Goal: Information Seeking & Learning: Learn about a topic

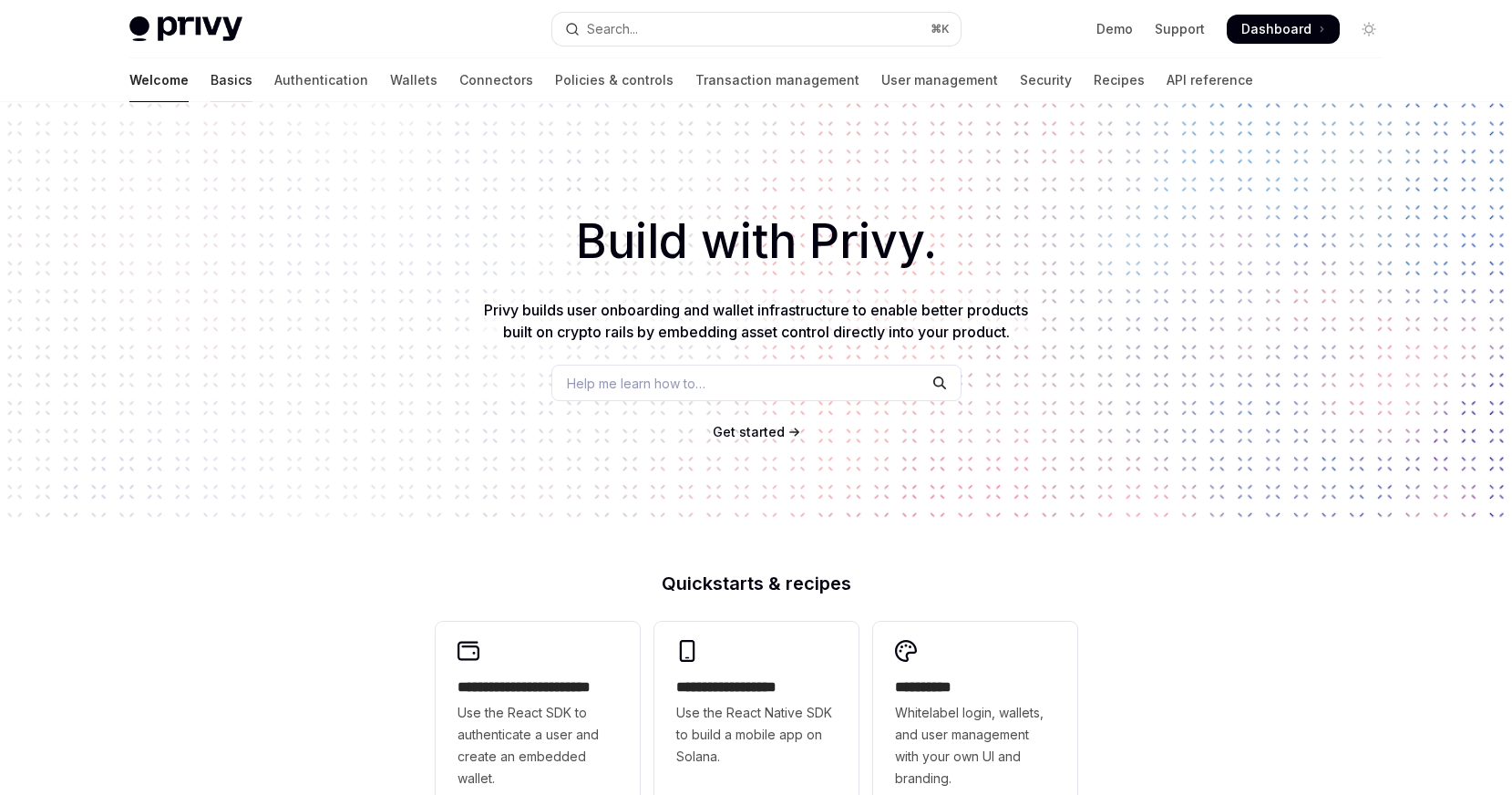
click at [211, 75] on link "Basics" at bounding box center [232, 80] width 42 height 44
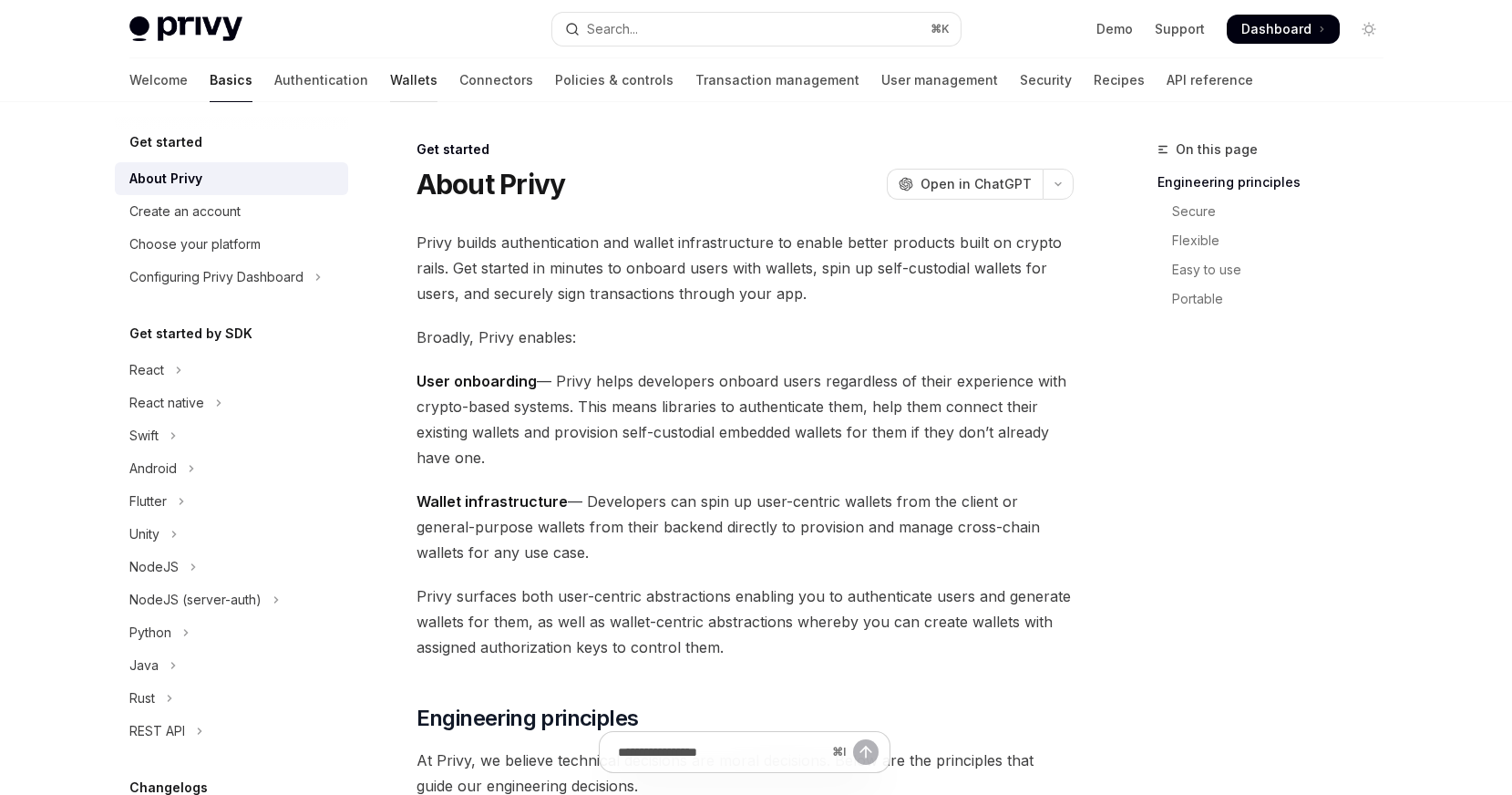
click at [390, 81] on link "Wallets" at bounding box center [413, 80] width 47 height 44
type textarea "*"
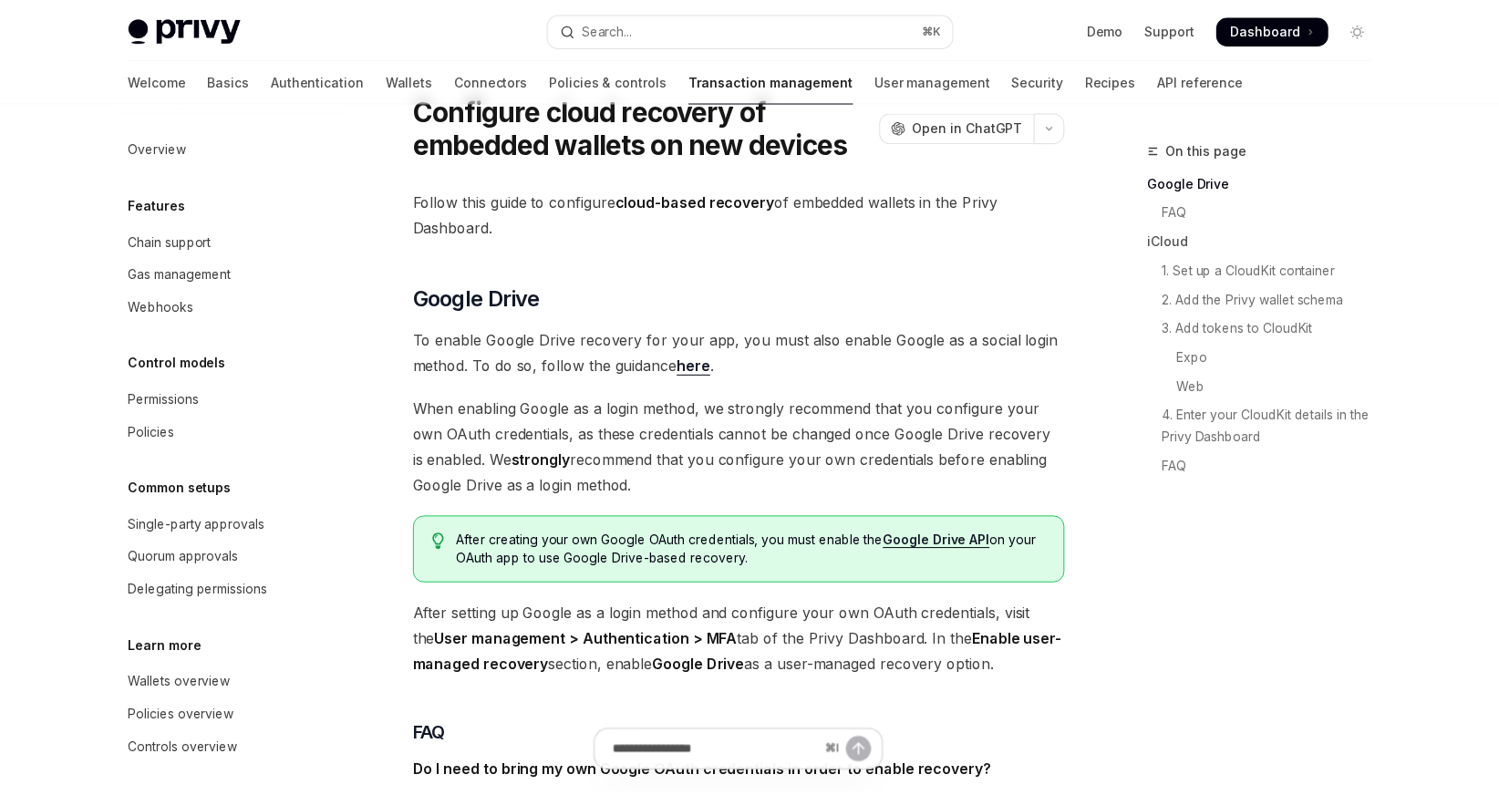
scroll to position [26, 0]
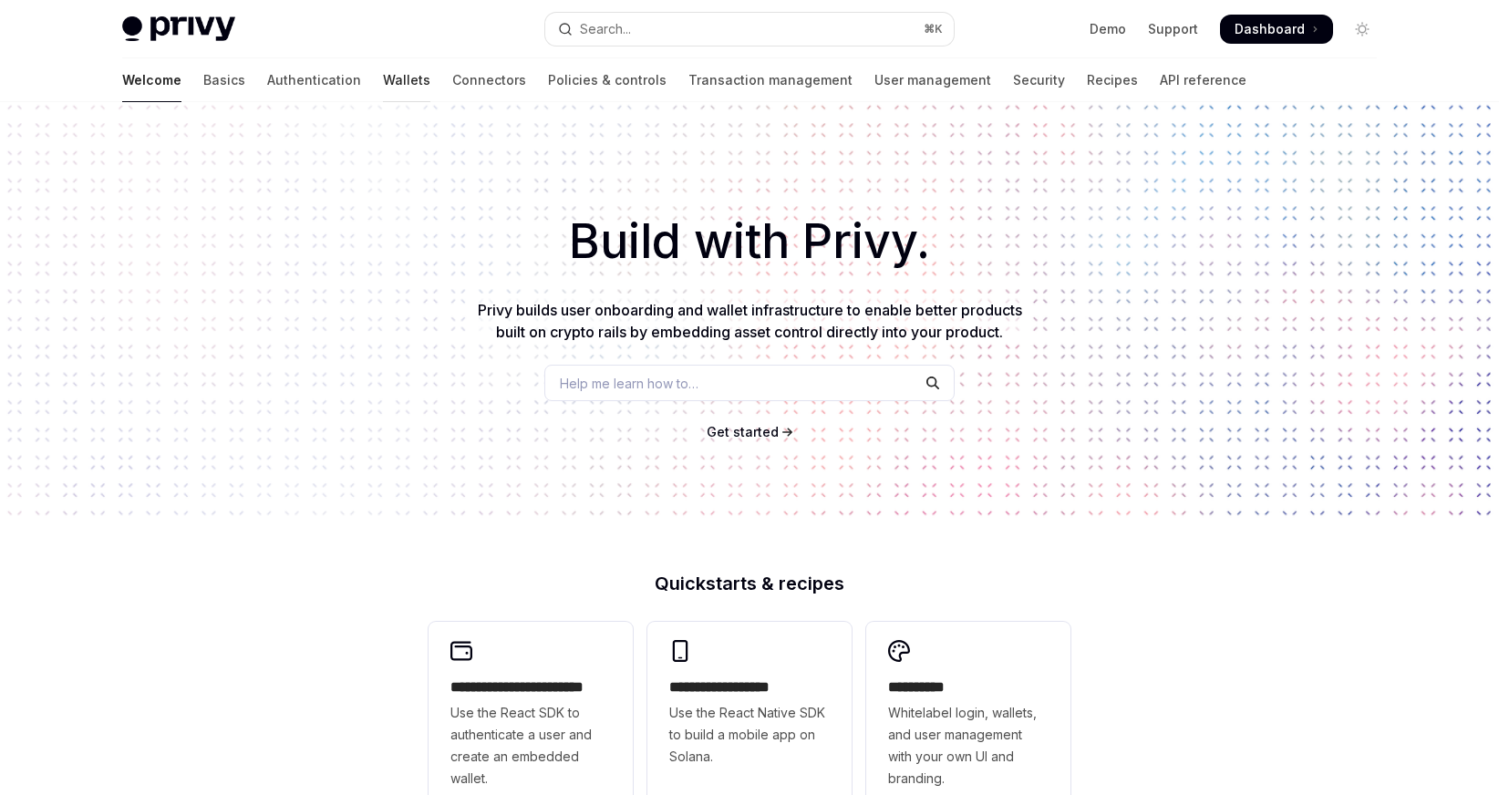
click at [383, 82] on link "Wallets" at bounding box center [406, 80] width 47 height 44
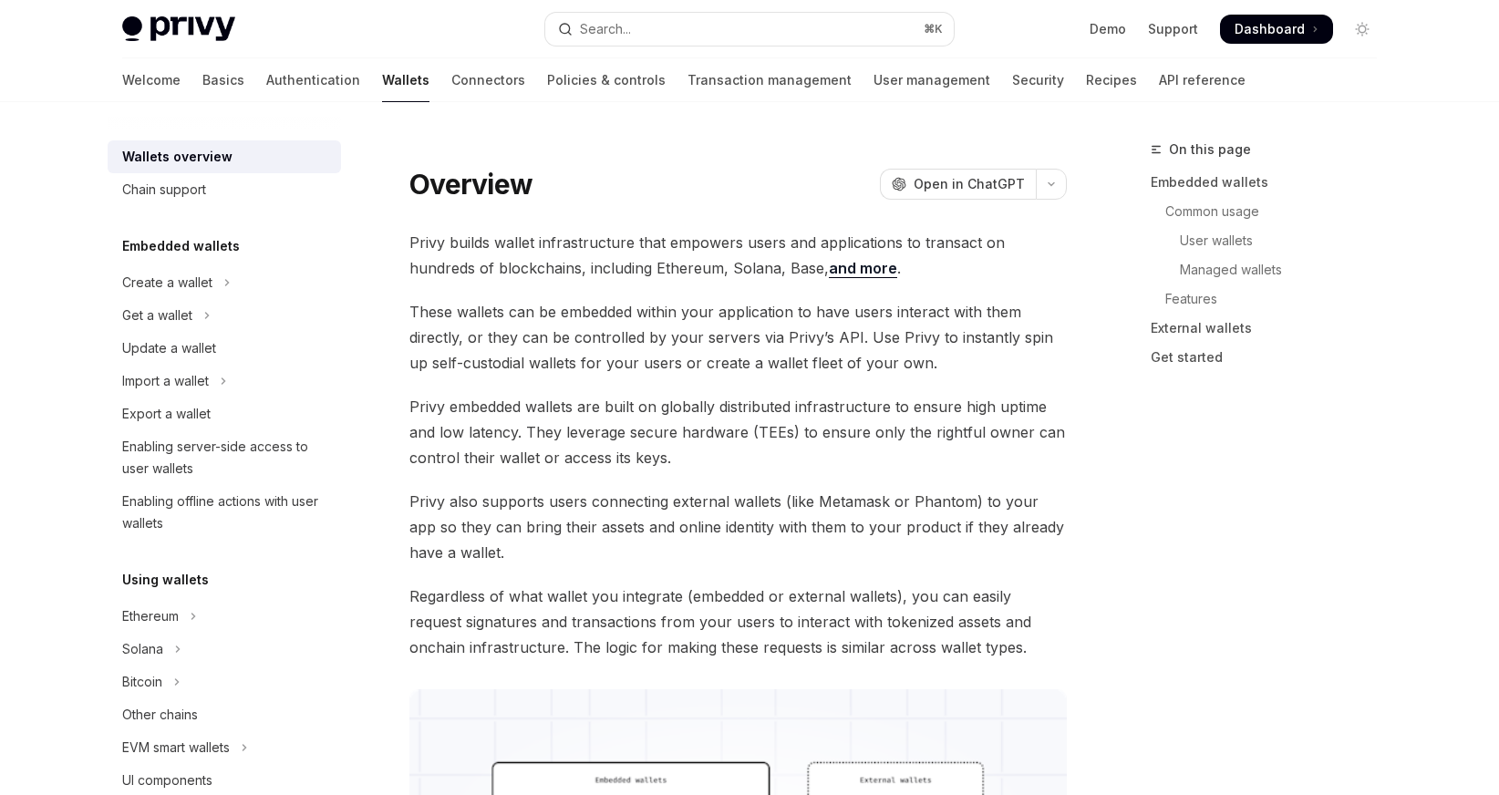
type textarea "*"
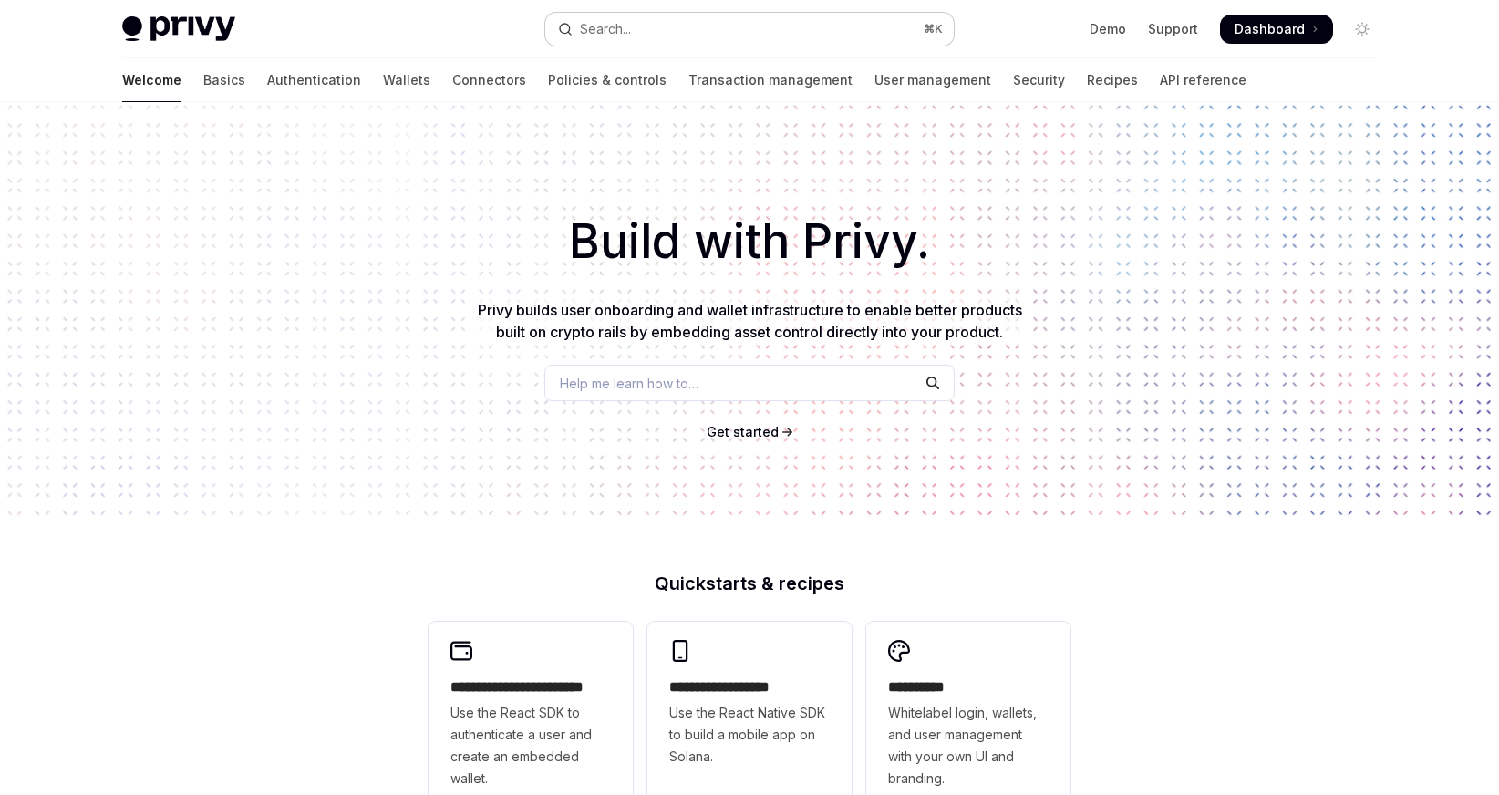
click at [756, 17] on button "Search... ⌘ K" at bounding box center [749, 29] width 408 height 33
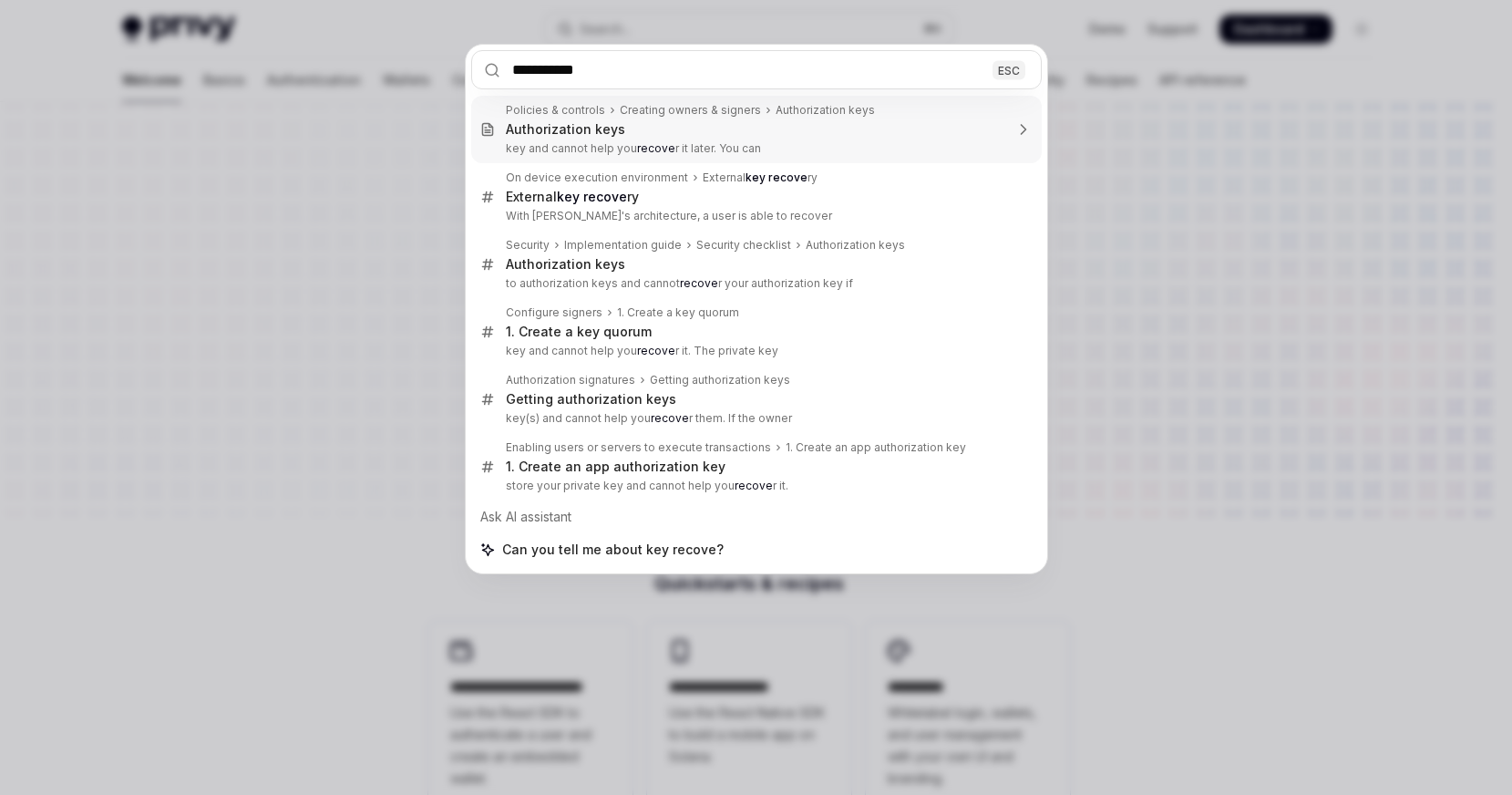
type input "**********"
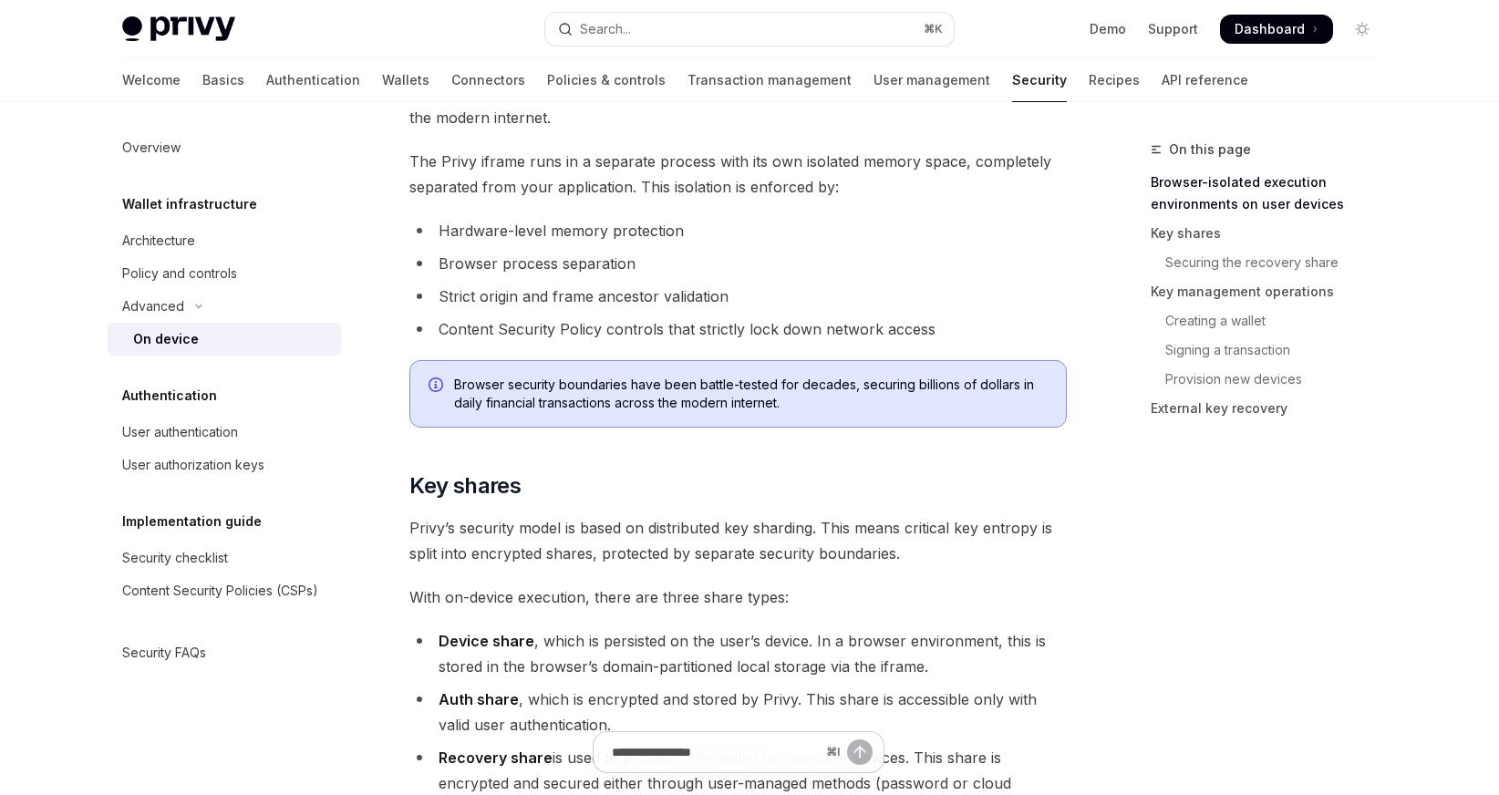
scroll to position [1102, 0]
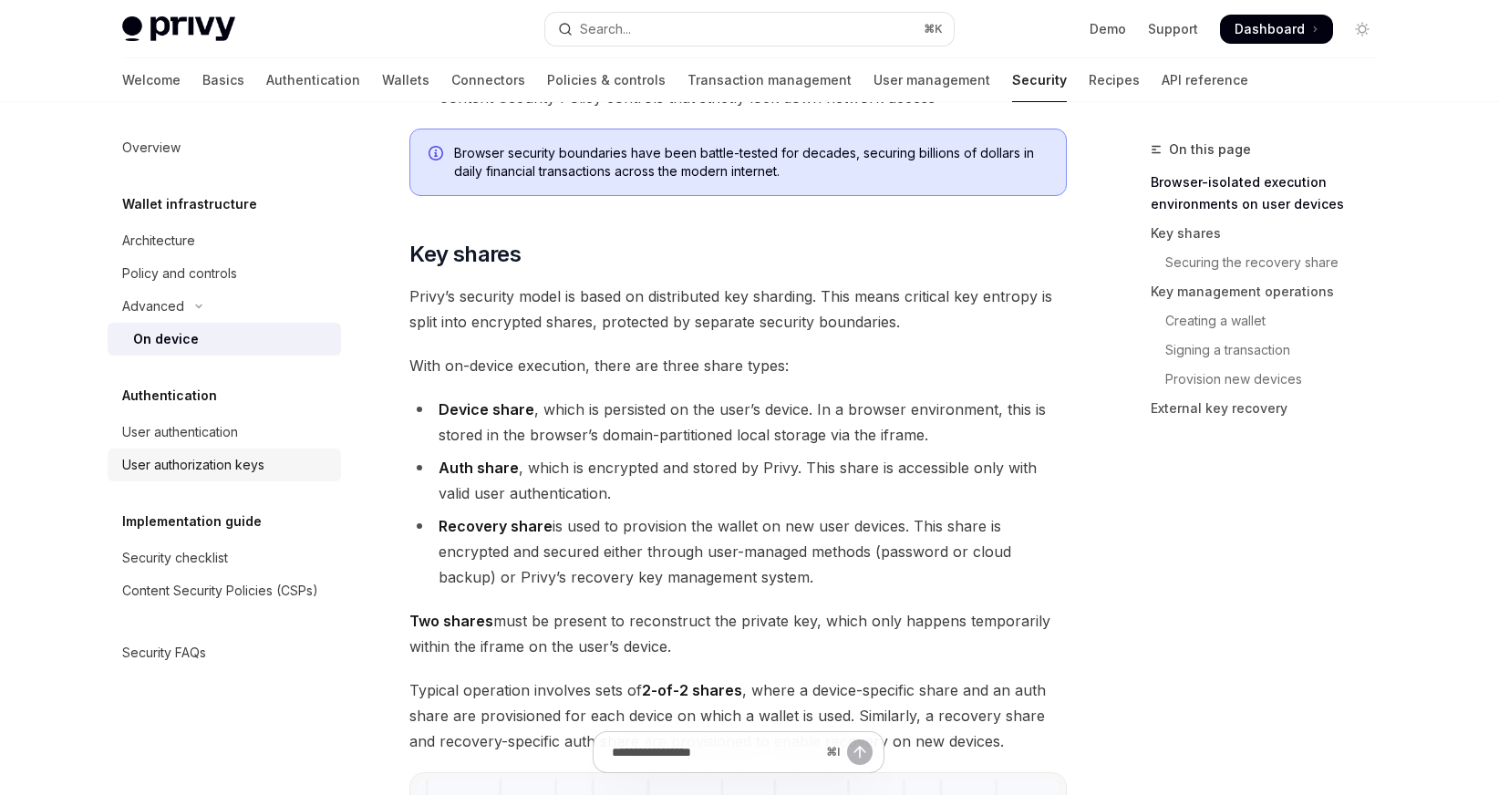
click at [242, 451] on link "User authorization keys" at bounding box center [224, 464] width 233 height 33
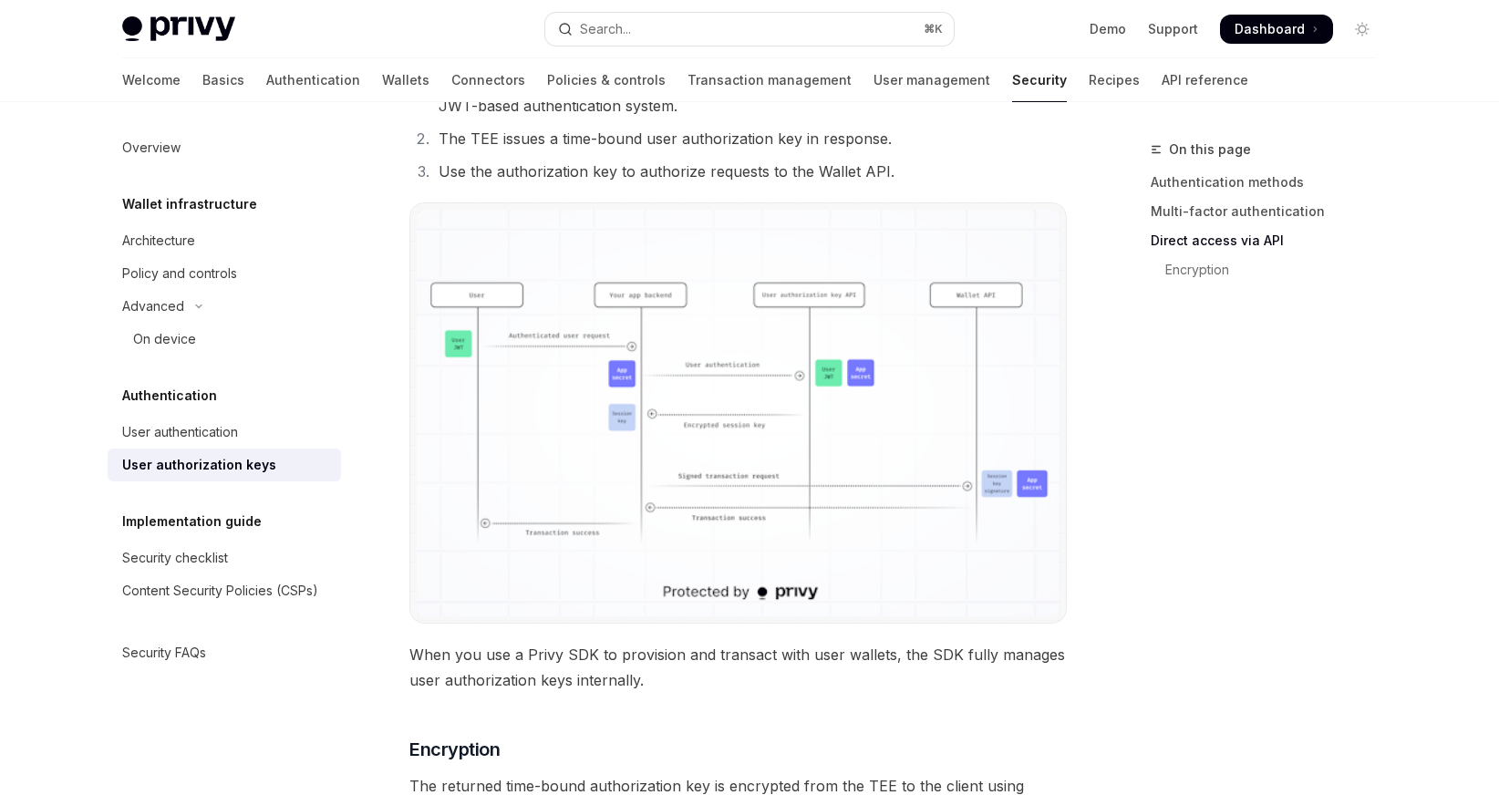
scroll to position [1631, 0]
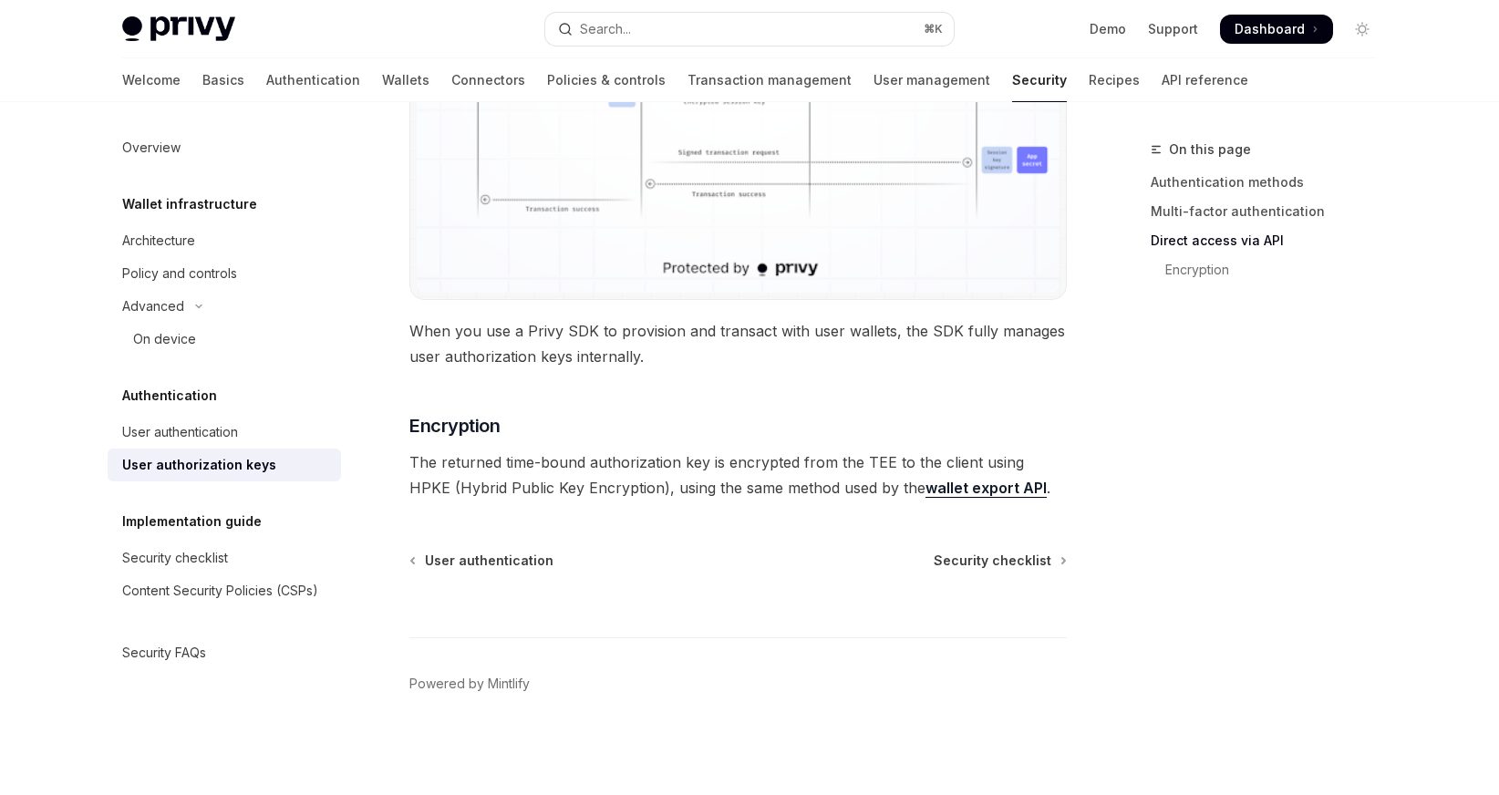
type textarea "*"
